Goal: Information Seeking & Learning: Learn about a topic

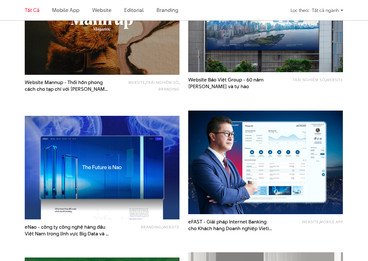
scroll to position [581, 0]
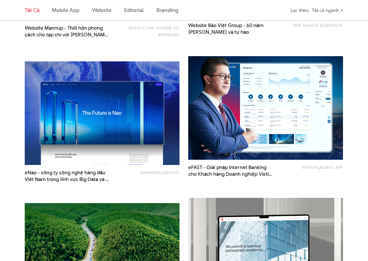
click at [262, 115] on img at bounding box center [265, 108] width 170 height 114
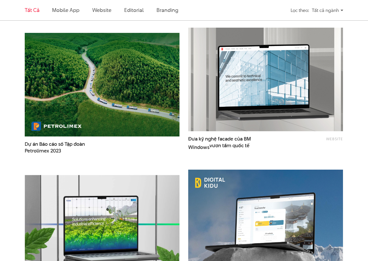
scroll to position [843, 0]
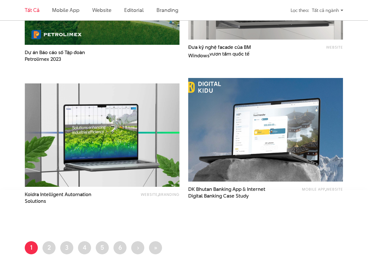
click at [318, 141] on img at bounding box center [265, 130] width 170 height 114
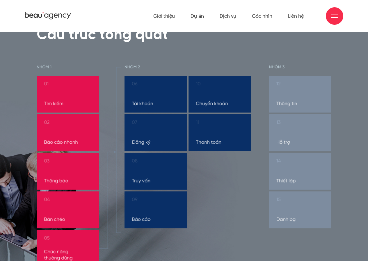
scroll to position [2235, 0]
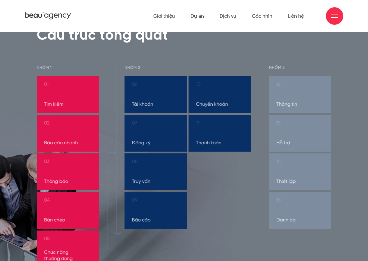
click at [72, 110] on img at bounding box center [184, 166] width 295 height 202
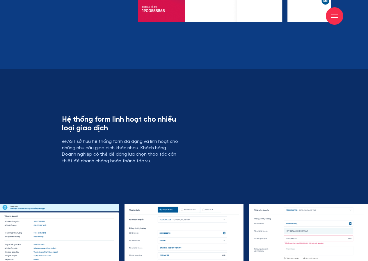
scroll to position [4561, 0]
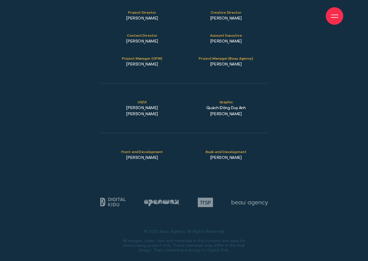
scroll to position [6888, 0]
